Goal: Use online tool/utility: Utilize a website feature to perform a specific function

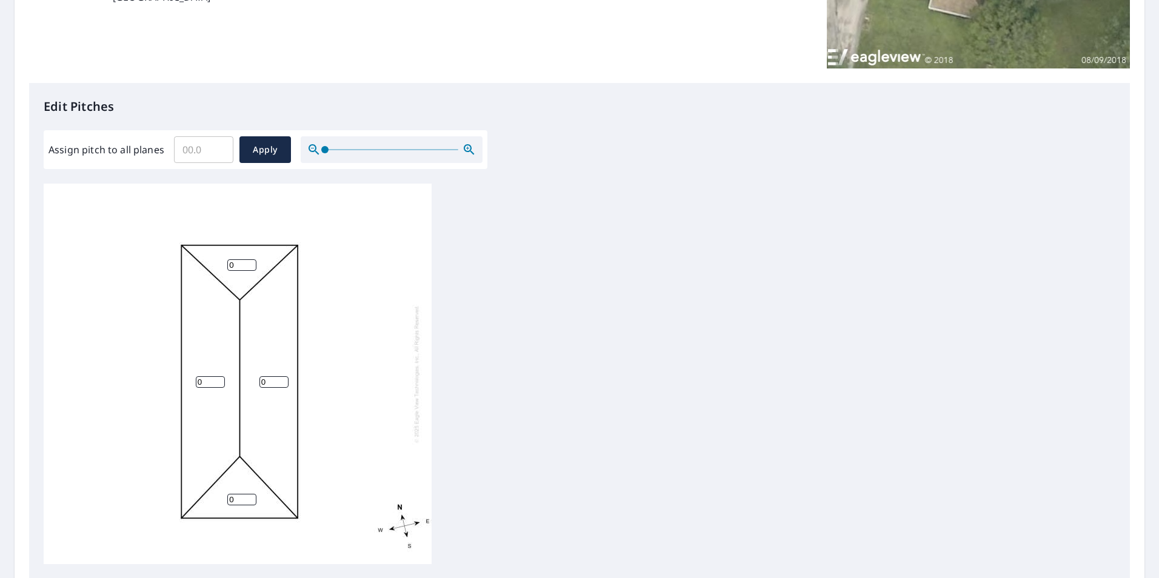
drag, startPoint x: 212, startPoint y: 381, endPoint x: 184, endPoint y: 376, distance: 28.4
click at [184, 376] on div "0 0 0 0" at bounding box center [238, 374] width 388 height 381
type input "6"
drag, startPoint x: 268, startPoint y: 384, endPoint x: 247, endPoint y: 382, distance: 20.7
click at [252, 382] on div "6 0 0 0" at bounding box center [238, 374] width 388 height 381
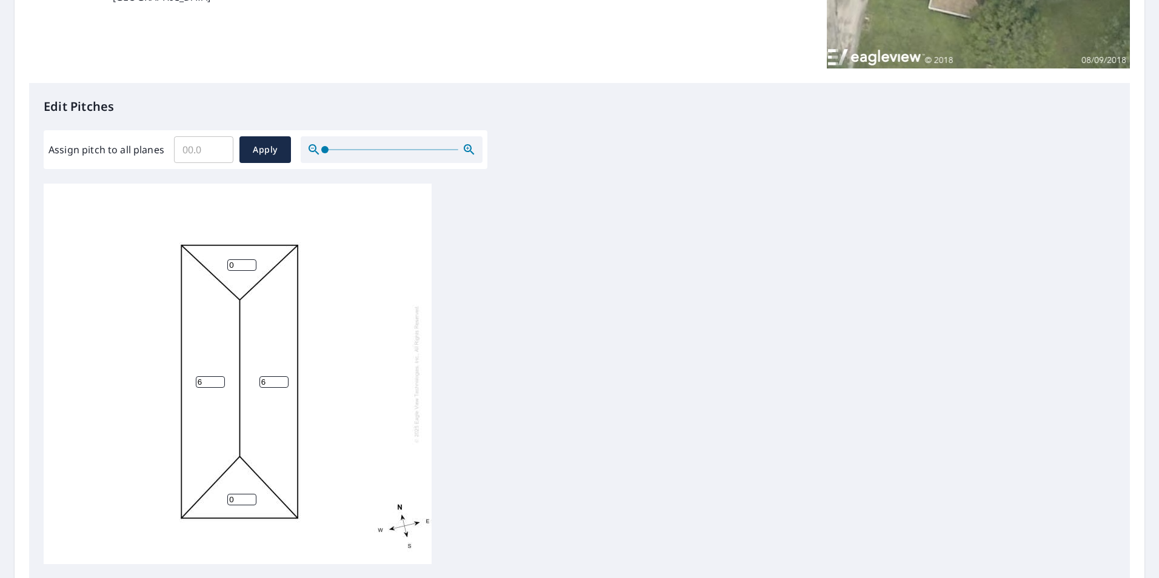
type input "6"
drag, startPoint x: 238, startPoint y: 261, endPoint x: 208, endPoint y: 262, distance: 29.7
click at [210, 262] on div "6 6 0 0" at bounding box center [238, 374] width 388 height 381
type input "6"
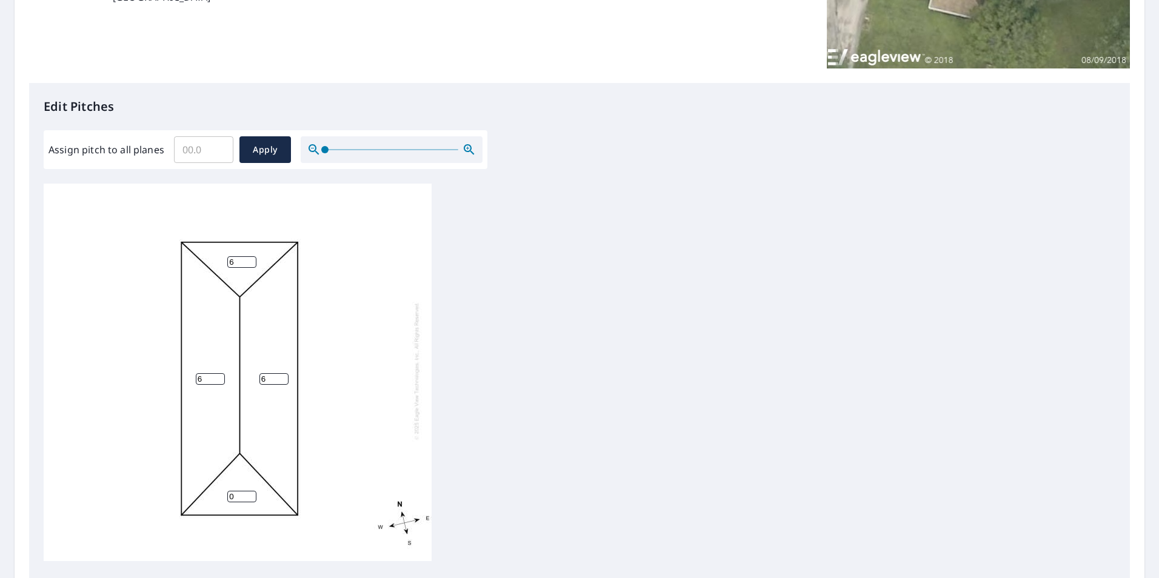
drag, startPoint x: 243, startPoint y: 487, endPoint x: 187, endPoint y: 484, distance: 56.5
click at [235, 491] on input "0" at bounding box center [241, 497] width 29 height 12
type input "6"
click at [279, 146] on span "Apply" at bounding box center [265, 149] width 32 height 15
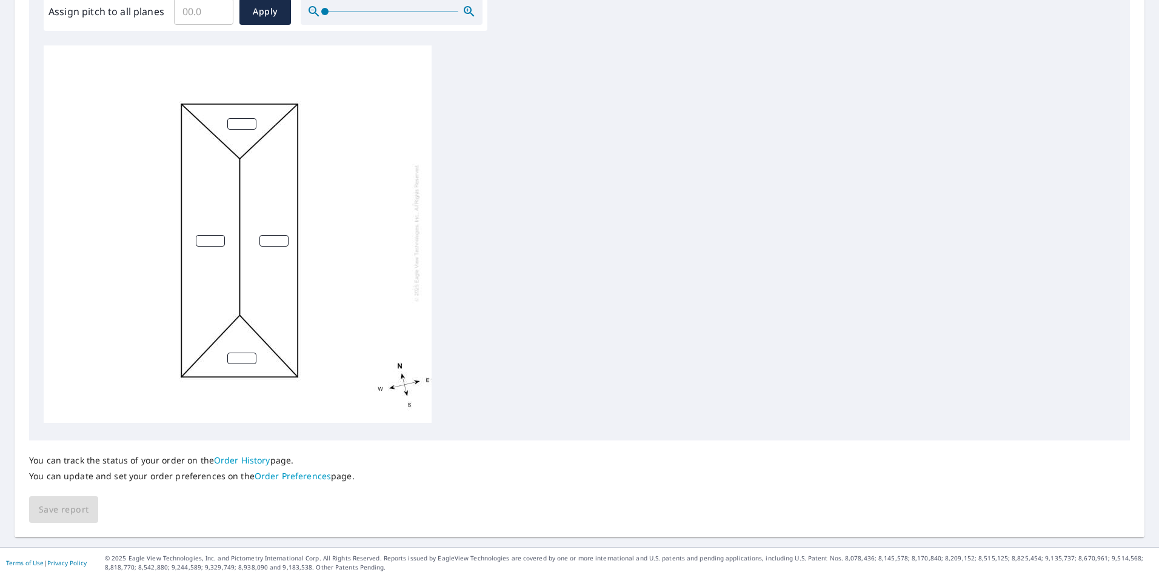
scroll to position [0, 0]
drag, startPoint x: 213, startPoint y: 18, endPoint x: 130, endPoint y: 21, distance: 83.7
click at [130, 21] on div "Assign pitch to all planes ​ Apply" at bounding box center [265, 11] width 434 height 27
type input "6"
click at [256, 8] on span "Apply" at bounding box center [265, 11] width 32 height 15
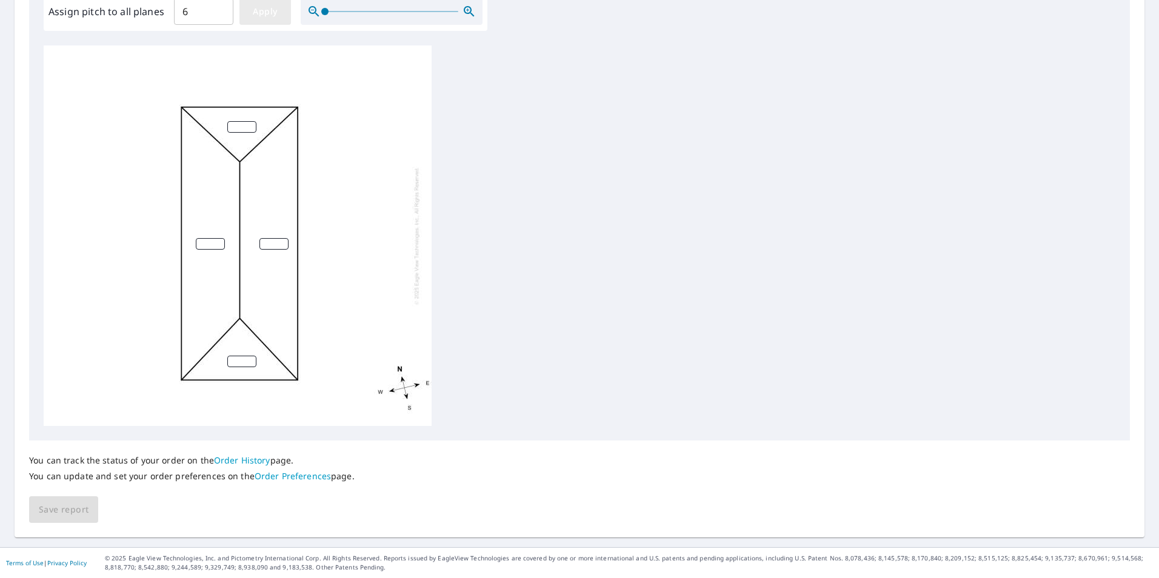
type input "6"
click at [55, 510] on span "Save report" at bounding box center [64, 509] width 50 height 15
